Goal: Find specific page/section: Find specific page/section

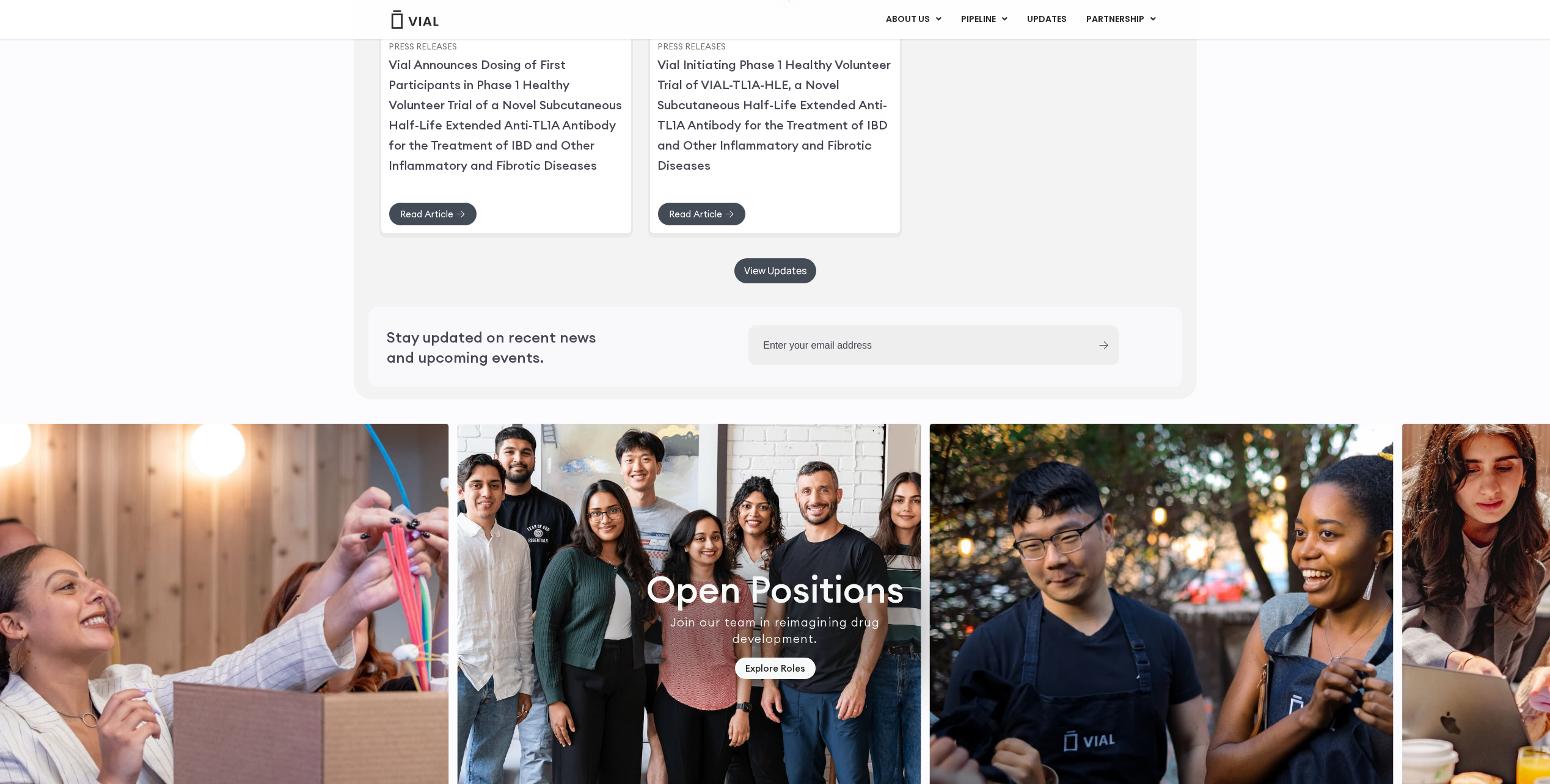
scroll to position [3298, 0]
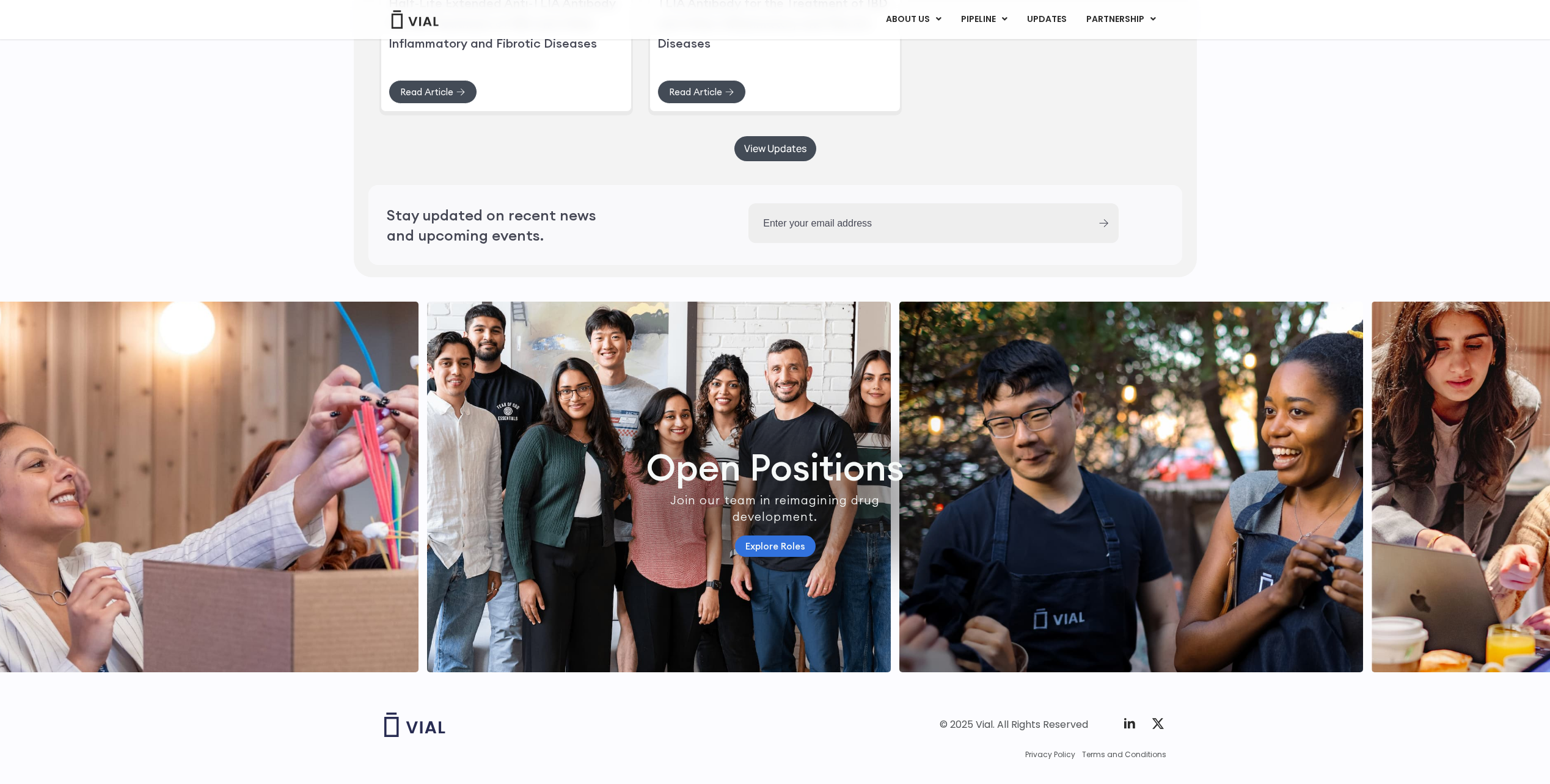
click at [795, 557] on link "Explore Roles" at bounding box center [775, 547] width 80 height 21
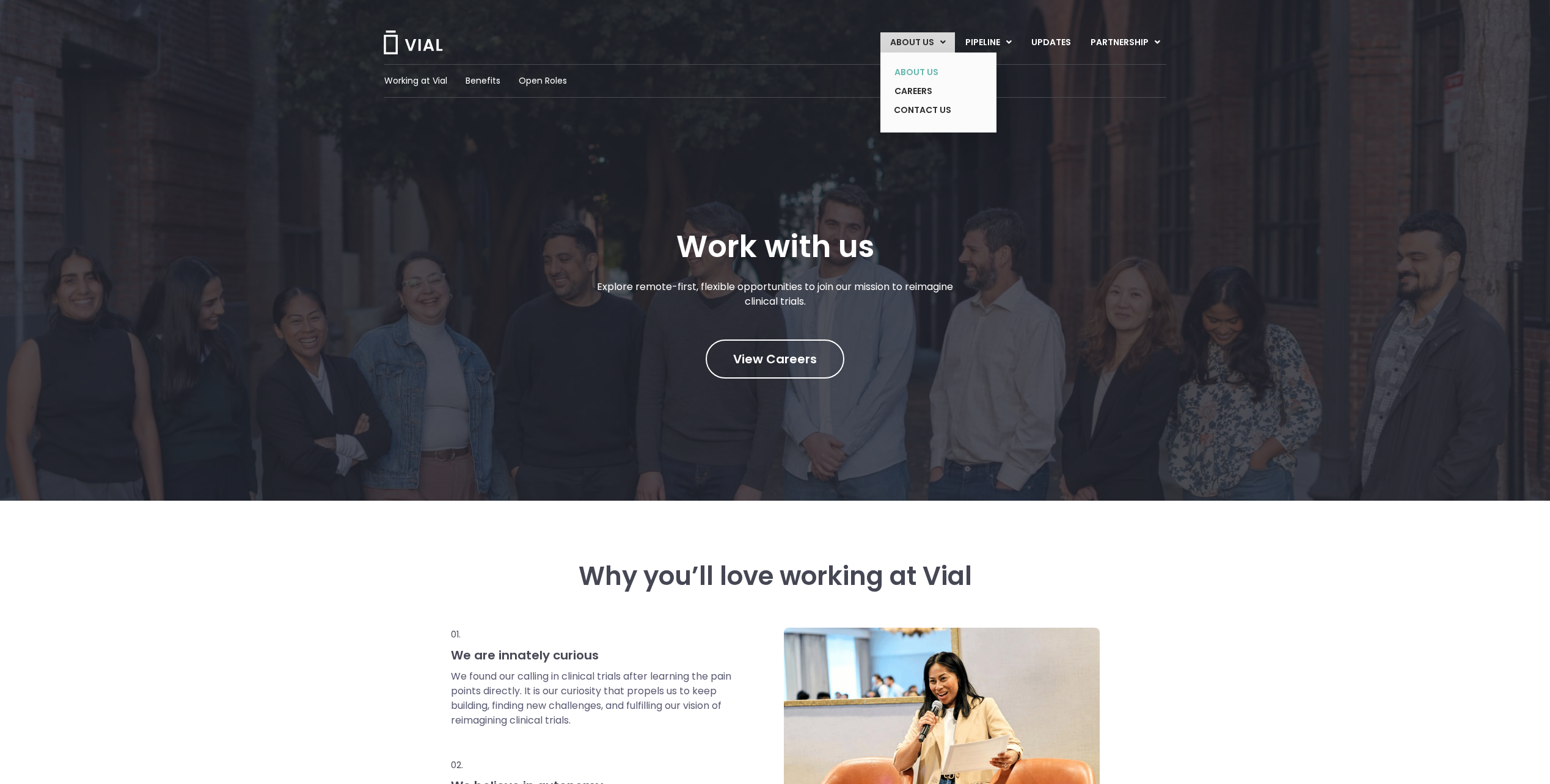
click at [927, 69] on link "ABOUT US" at bounding box center [929, 72] width 89 height 19
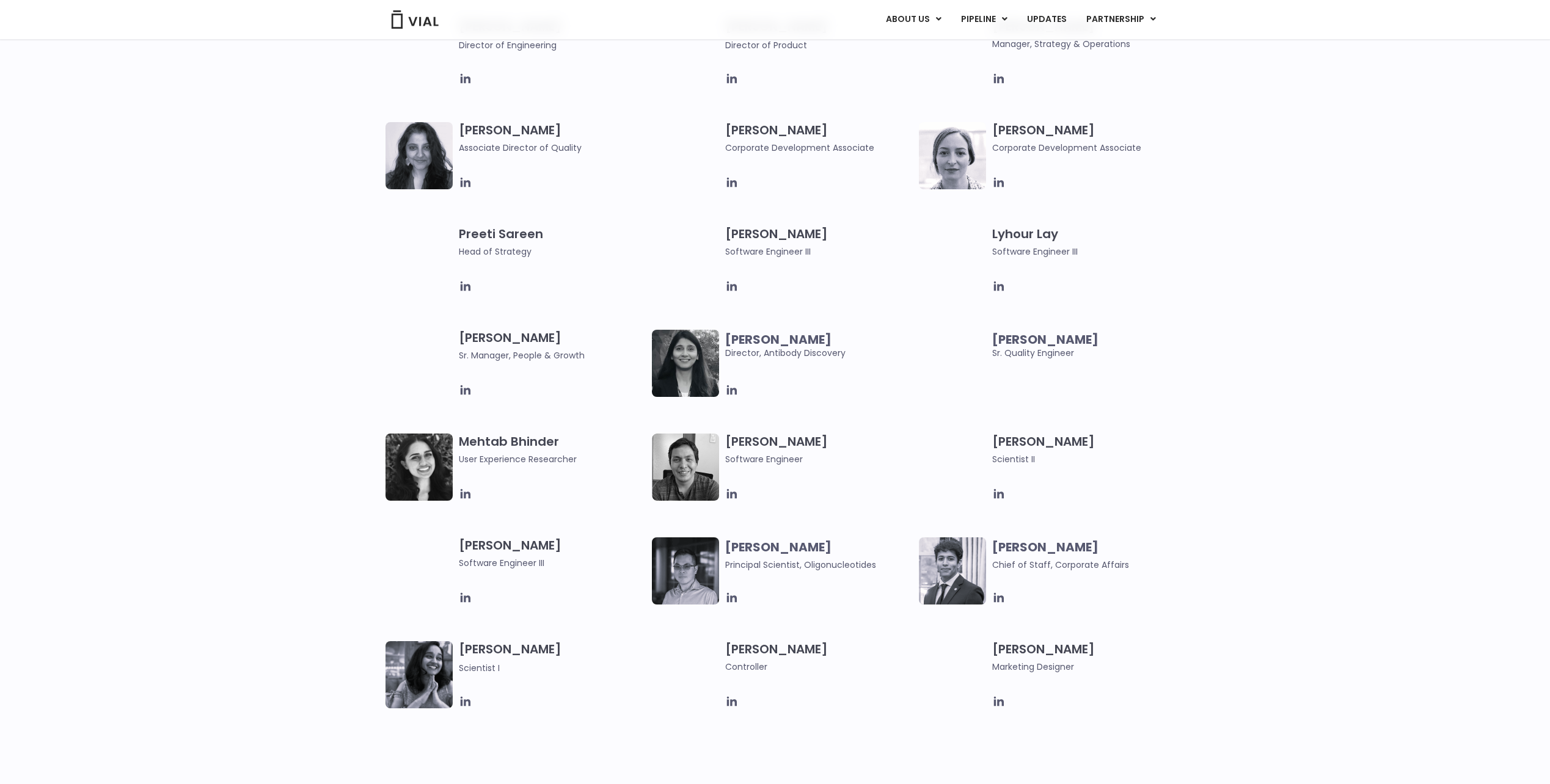
scroll to position [1710, 0]
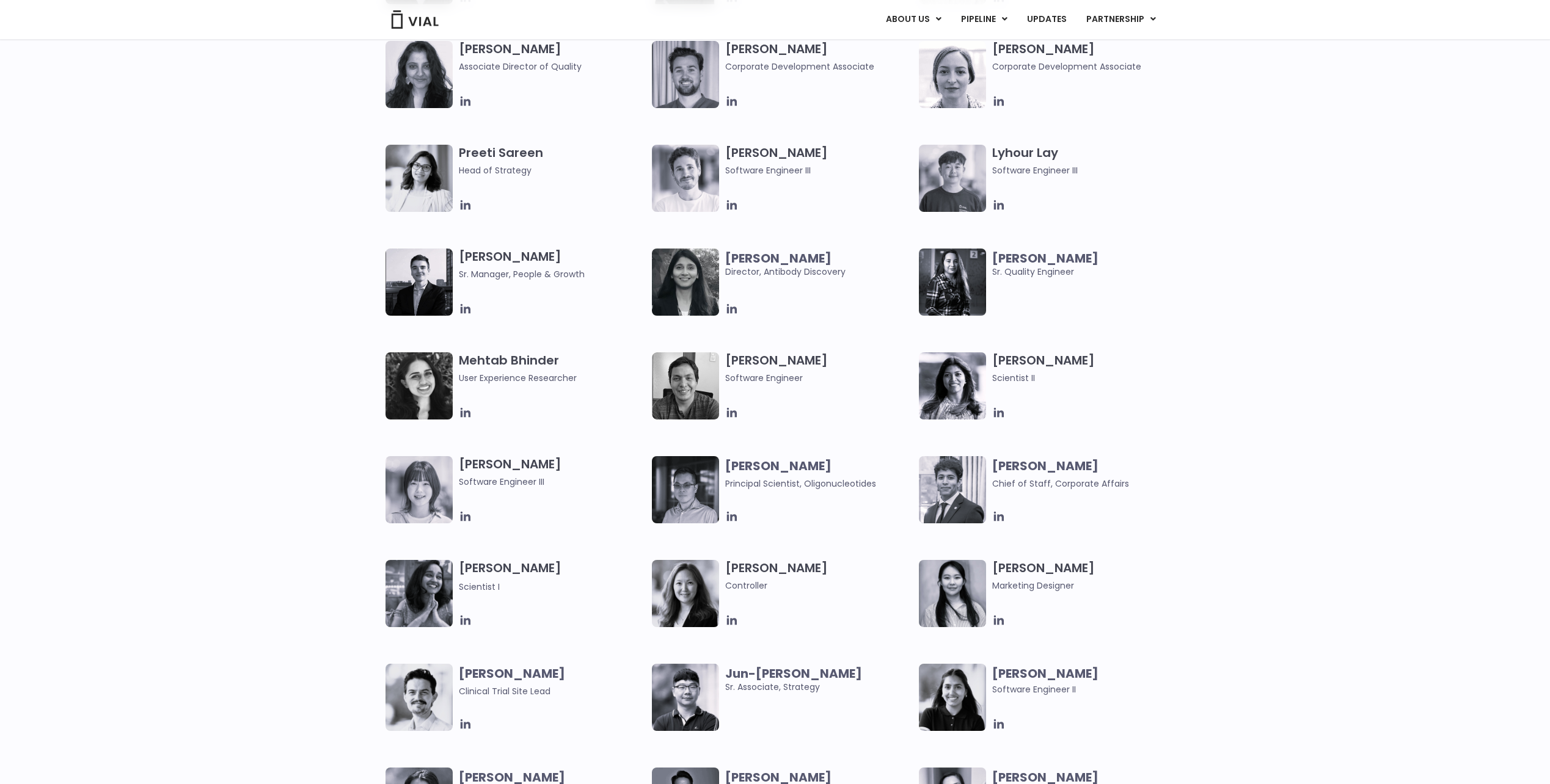
click at [949, 378] on img at bounding box center [952, 386] width 67 height 67
click at [995, 414] on icon at bounding box center [998, 412] width 10 height 10
click at [1363, 360] on div "[PERSON_NAME] User Experience Researcher [PERSON_NAME] Software Engineer [PERSO…" at bounding box center [775, 664] width 1550 height 623
